Goal: Go to known website: Go to known website

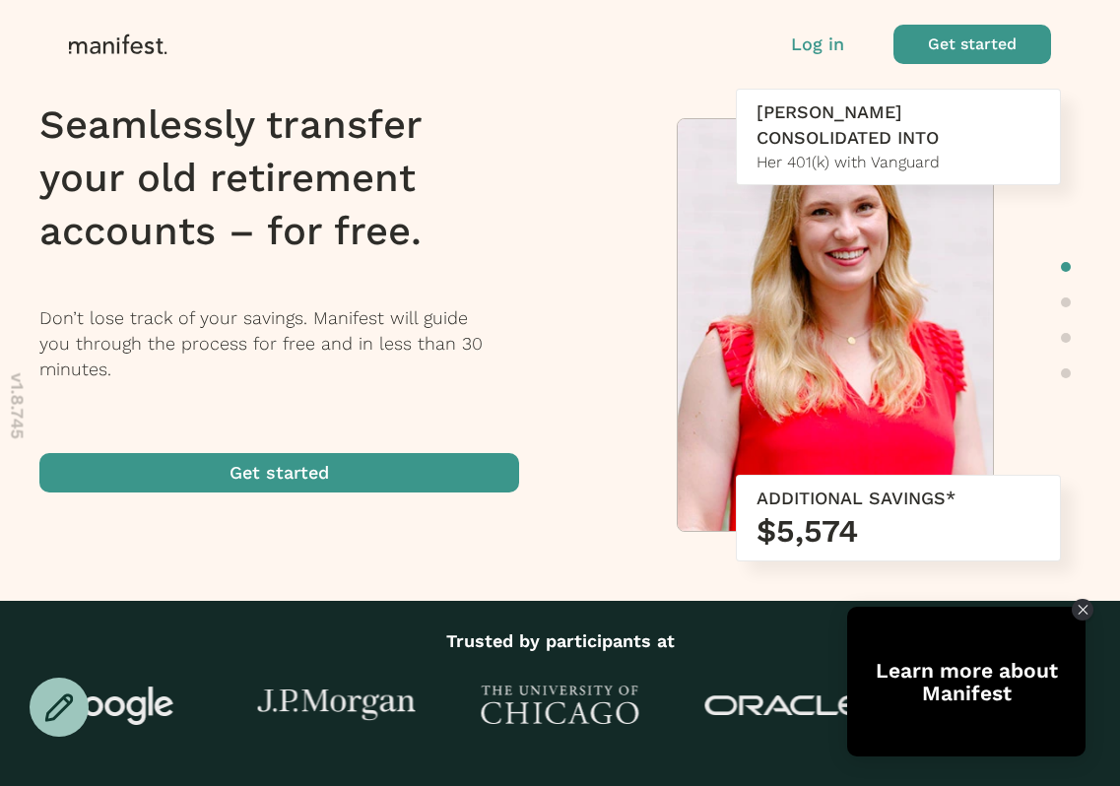
click at [807, 50] on p "Log in" at bounding box center [817, 45] width 53 height 26
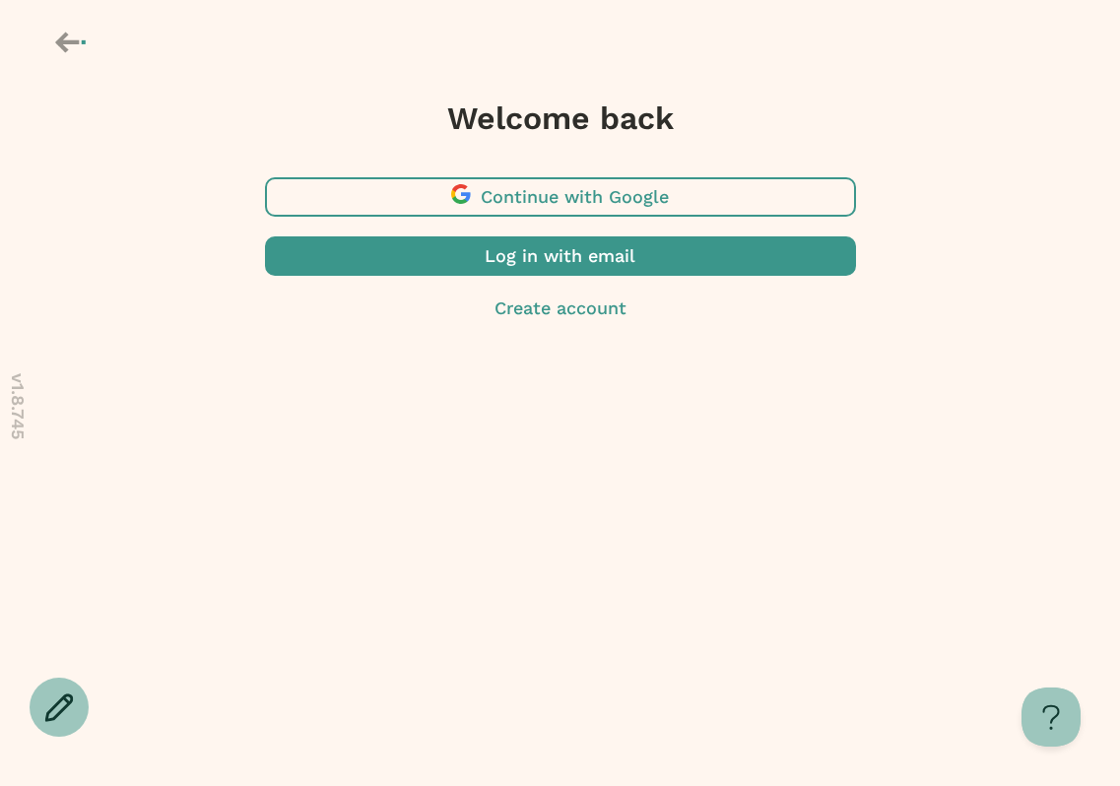
click at [541, 181] on span "button" at bounding box center [560, 196] width 591 height 39
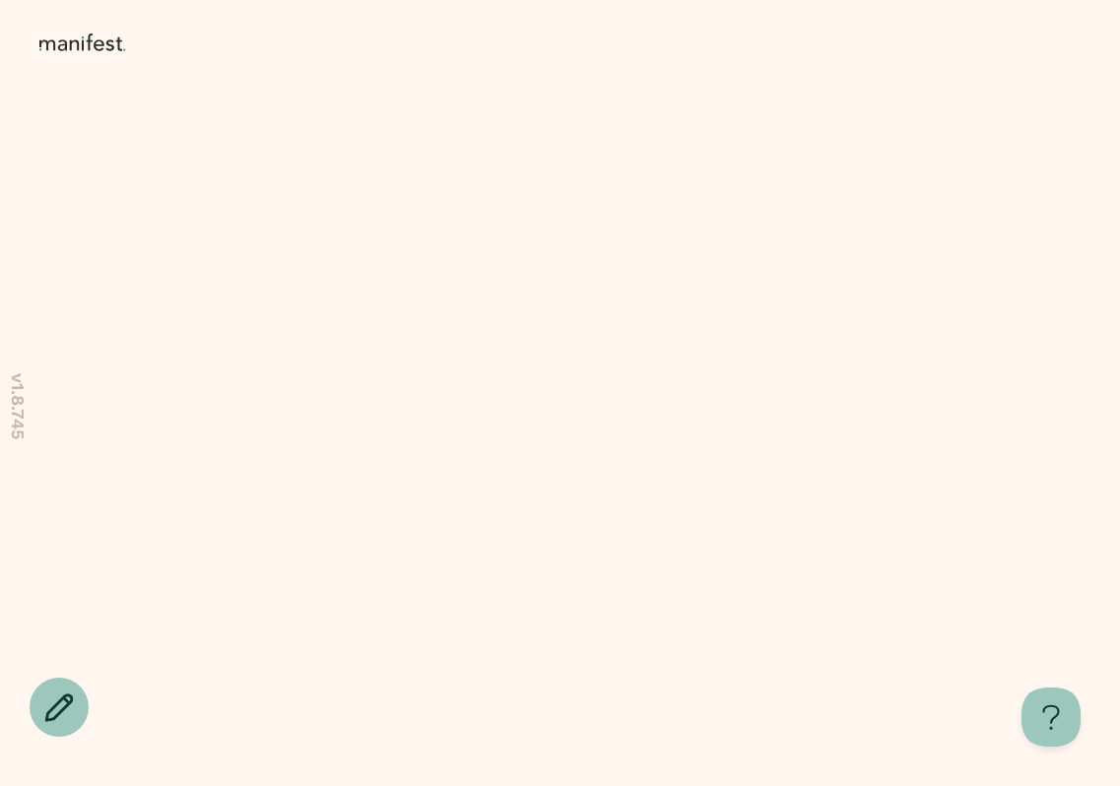
click at [84, 45] on icon at bounding box center [86, 43] width 94 height 20
